Goal: Find specific page/section: Find specific page/section

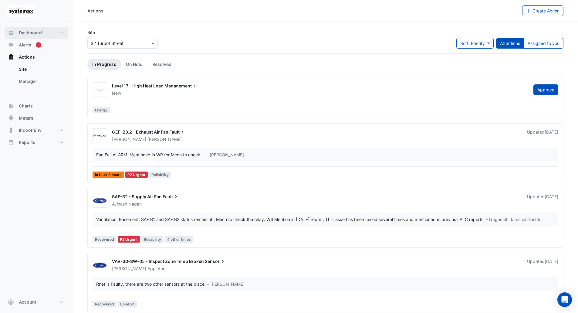
click at [65, 32] on button "Dashboard" at bounding box center [36, 33] width 63 height 12
select select "***"
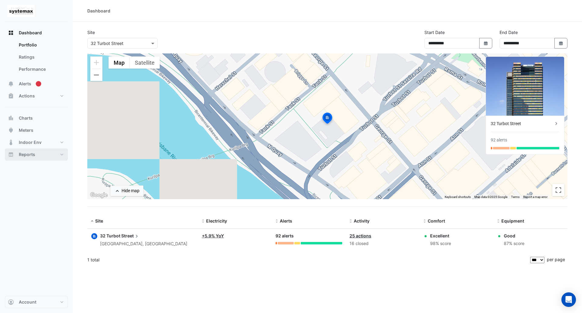
click at [40, 154] on button "Reports" at bounding box center [36, 154] width 63 height 12
select select "***"
